Goal: Transaction & Acquisition: Book appointment/travel/reservation

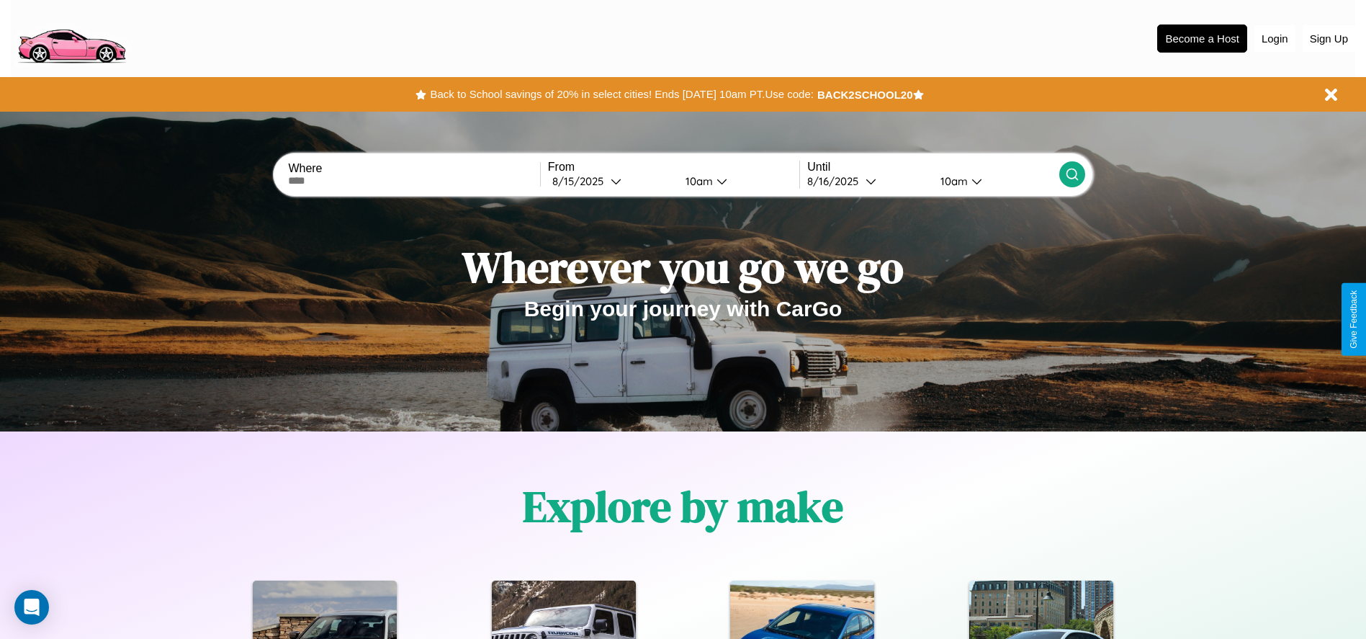
scroll to position [299, 0]
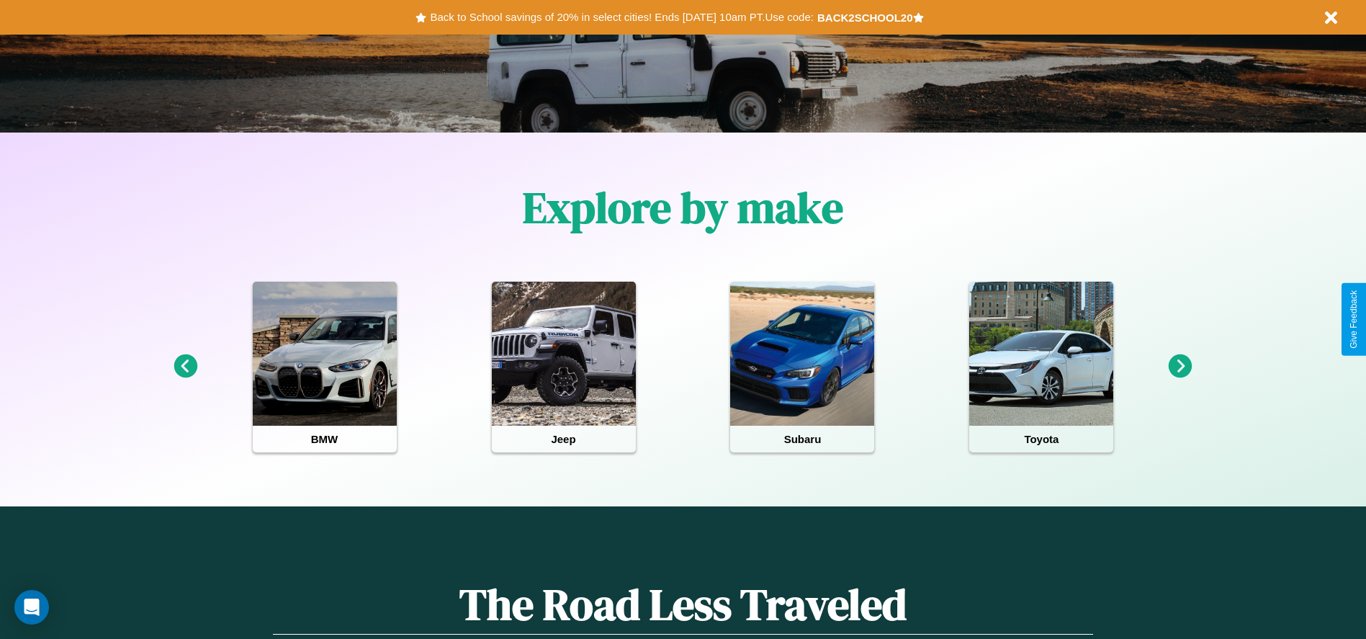
click at [1180, 367] on icon at bounding box center [1181, 366] width 24 height 24
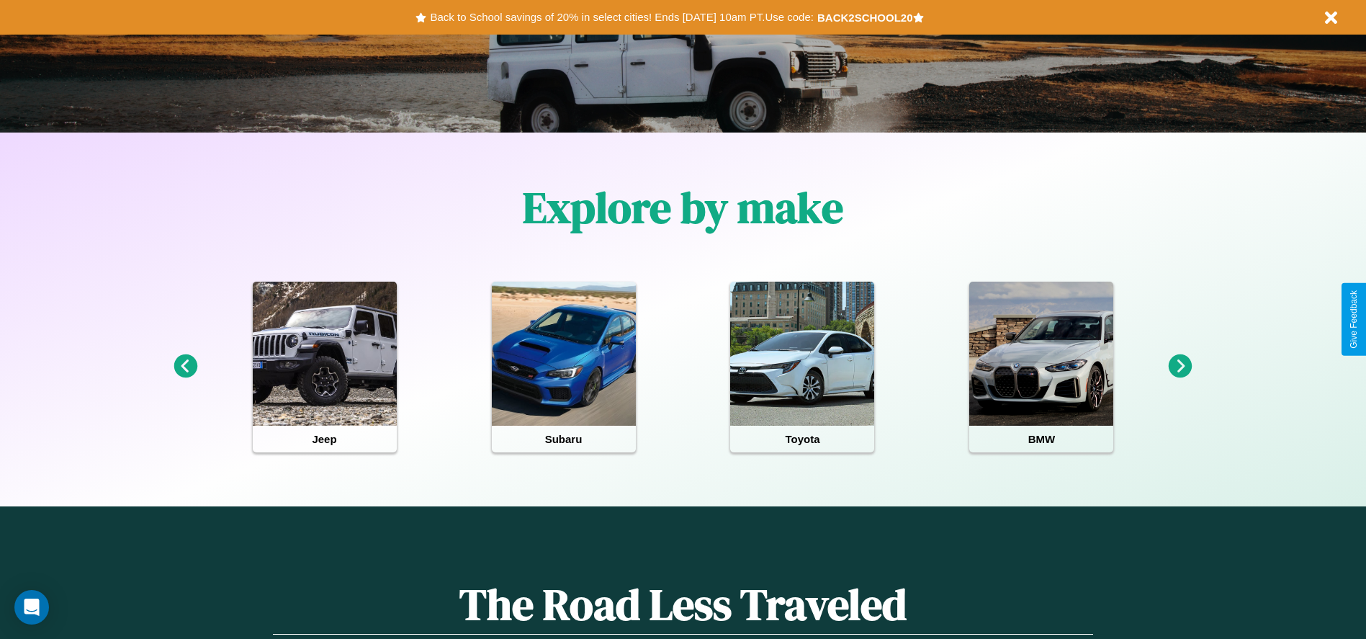
click at [1180, 367] on icon at bounding box center [1181, 366] width 24 height 24
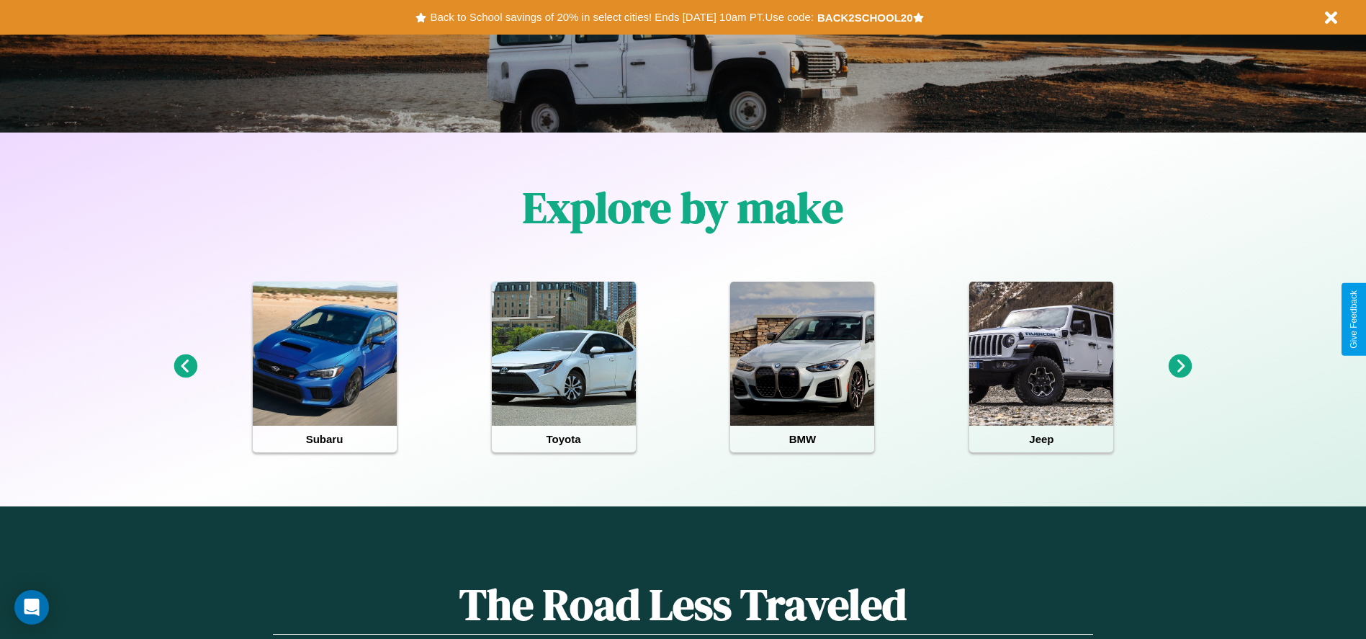
click at [1180, 367] on icon at bounding box center [1181, 366] width 24 height 24
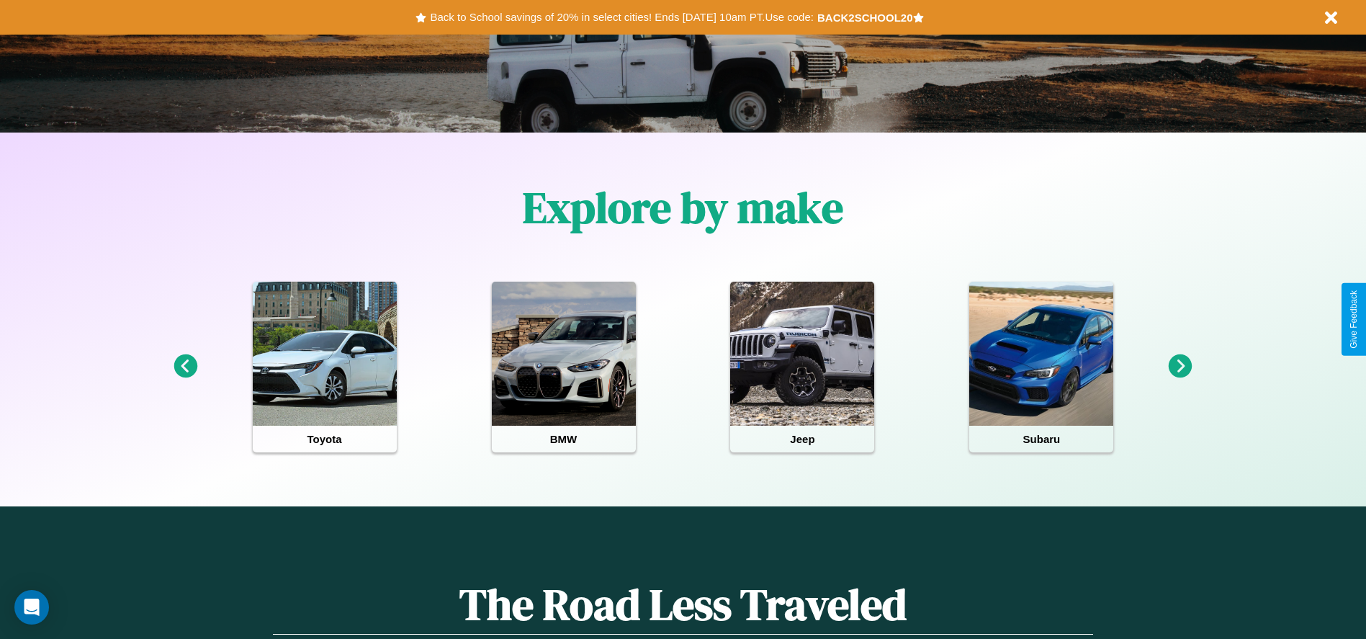
click at [185, 367] on icon at bounding box center [186, 366] width 24 height 24
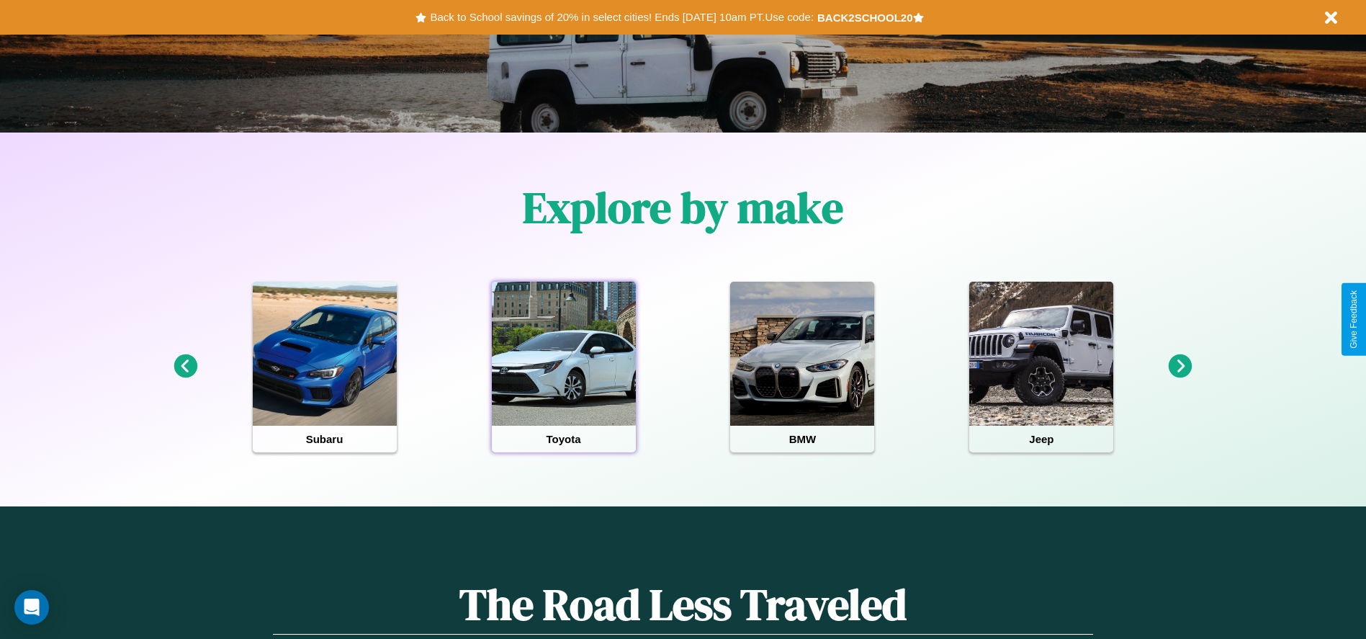
click at [563, 367] on div at bounding box center [564, 354] width 144 height 144
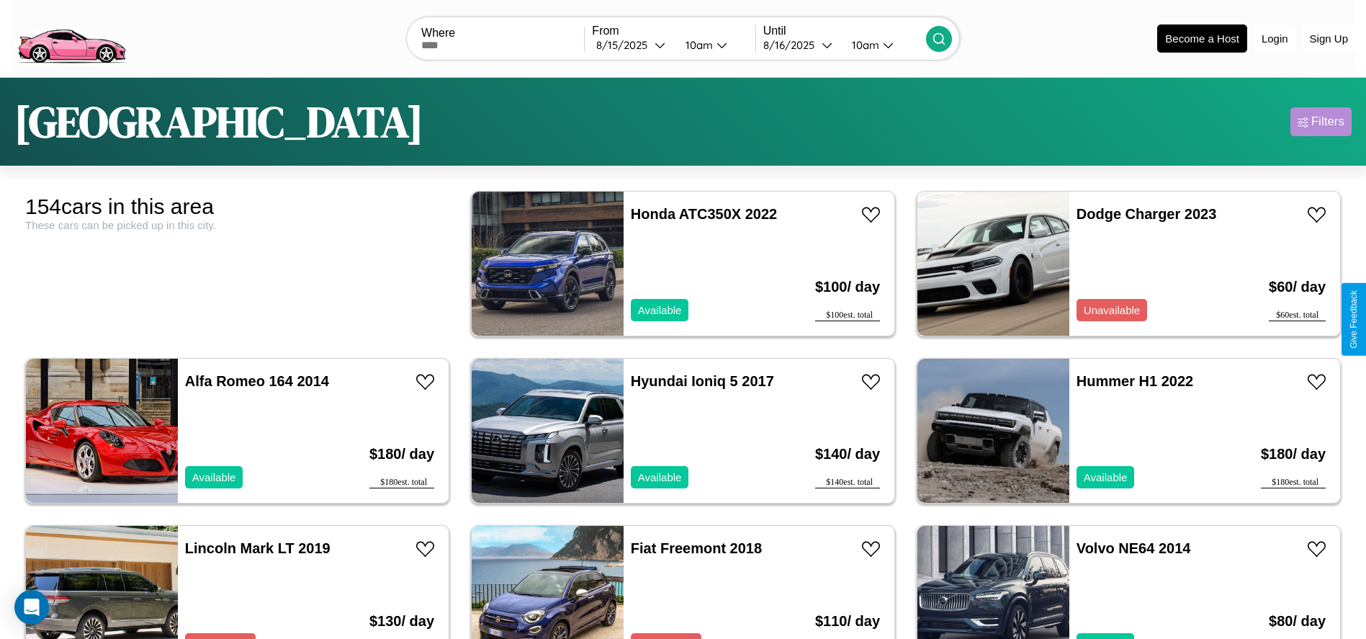
click at [1321, 122] on div "Filters" at bounding box center [1327, 122] width 33 height 14
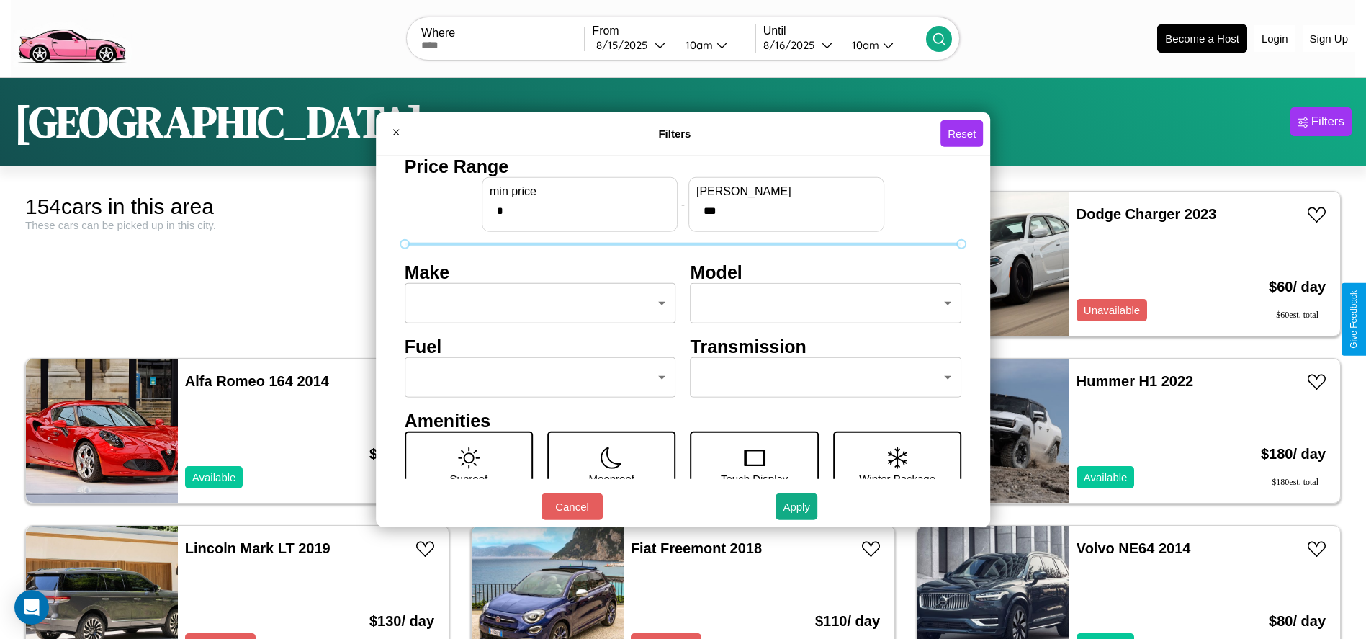
click at [536, 303] on body "CarGo Where From 8 / 15 / 2025 10am Until 8 / 16 / 2025 10am Become a Host Logi…" at bounding box center [683, 364] width 1366 height 728
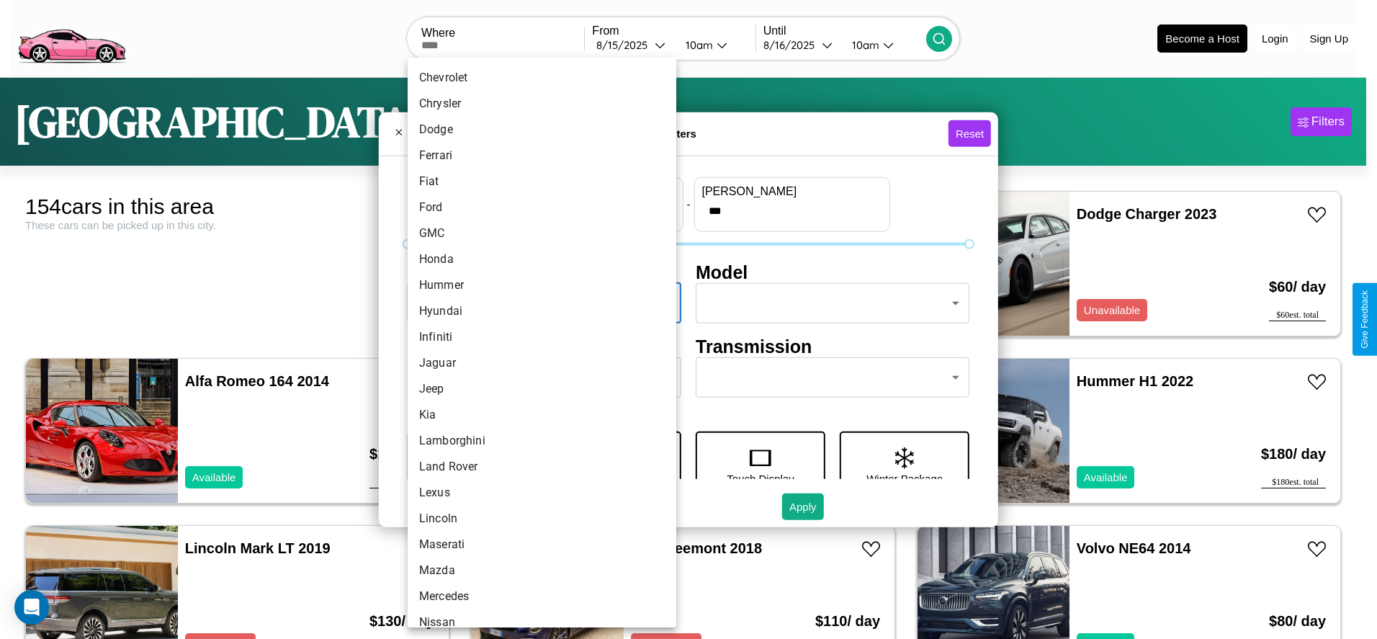
scroll to position [375, 0]
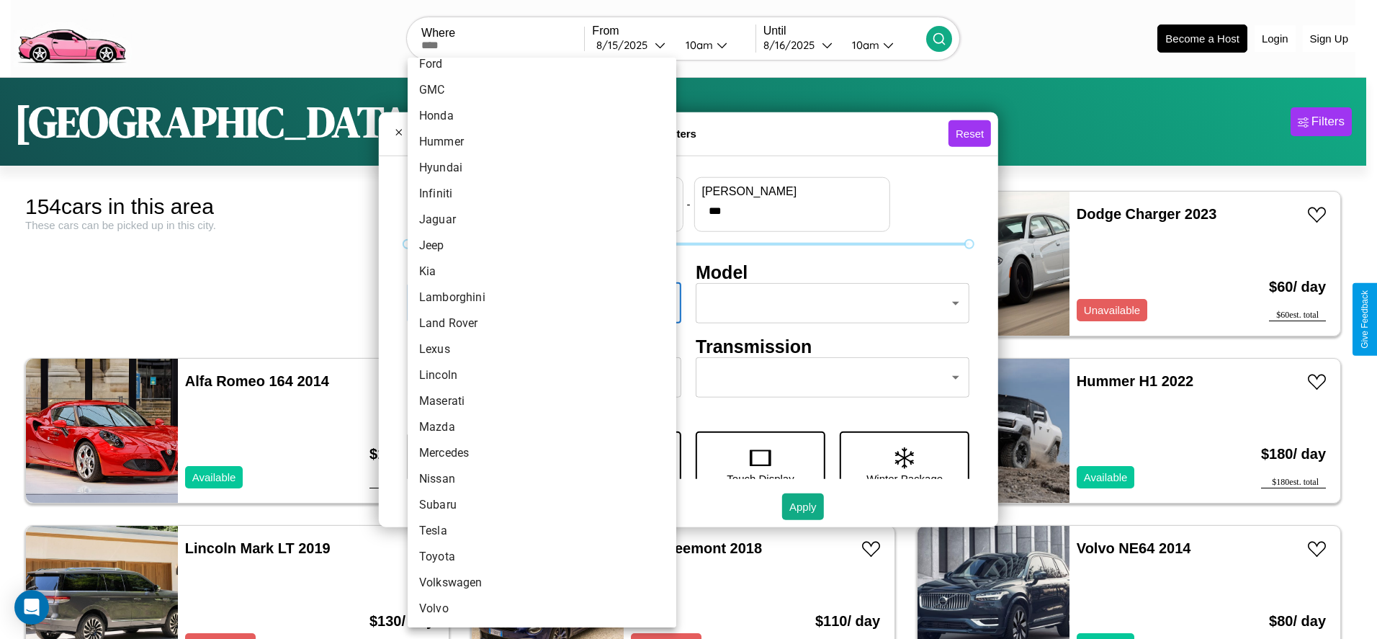
click at [536, 349] on li "Lexus" at bounding box center [542, 349] width 269 height 26
type input "*****"
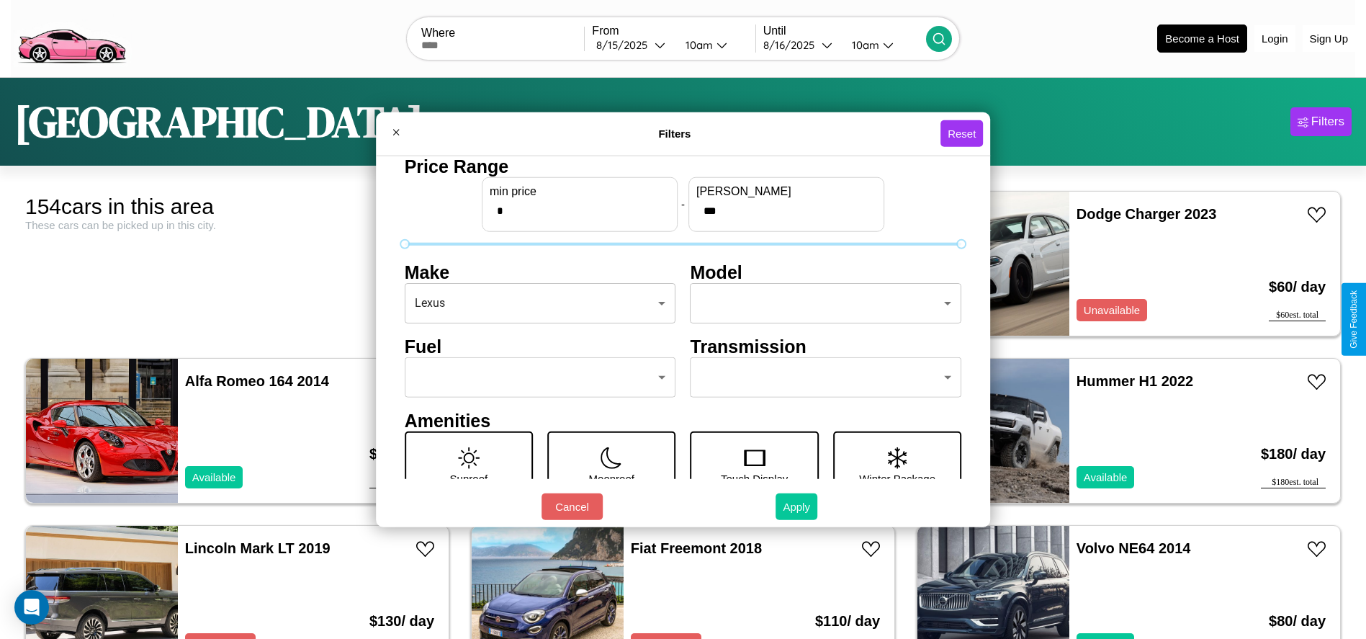
click at [797, 506] on button "Apply" at bounding box center [797, 506] width 42 height 27
